Goal: Go to known website

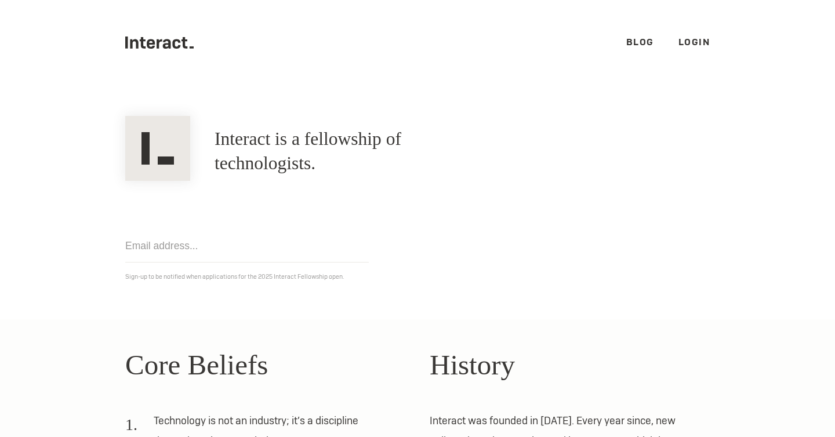
click at [702, 38] on link "Login" at bounding box center [695, 42] width 32 height 12
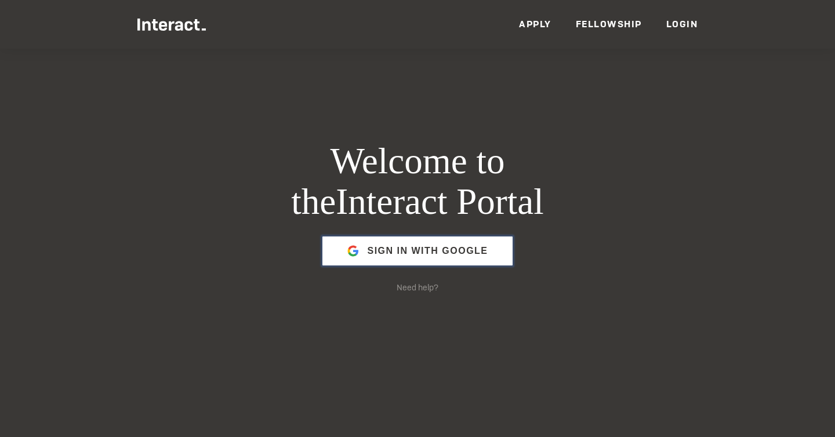
click at [483, 256] on span "Sign in with Google" at bounding box center [427, 251] width 121 height 28
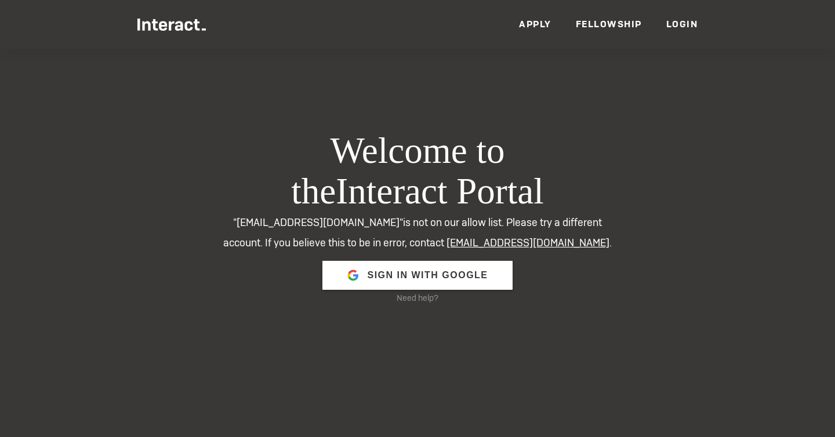
click at [613, 20] on link "Fellowship" at bounding box center [609, 24] width 66 height 12
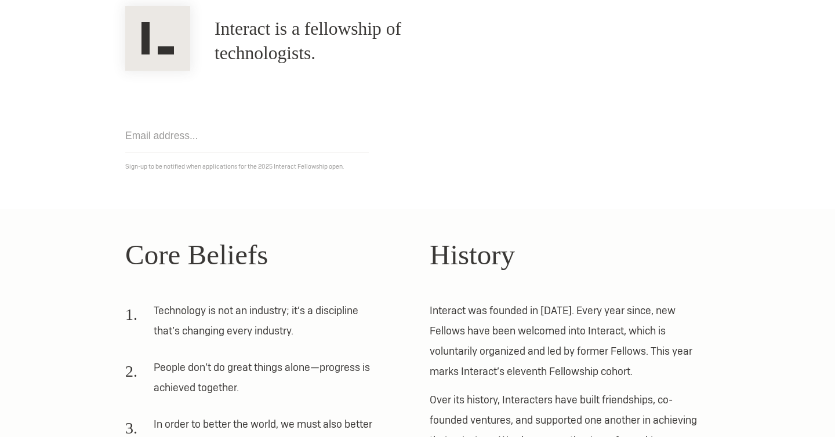
scroll to position [285, 0]
